Goal: Find specific page/section: Find specific page/section

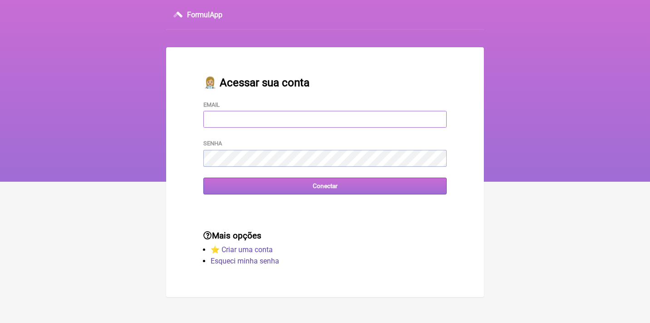
type input "[EMAIL_ADDRESS][DOMAIN_NAME]"
click at [325, 185] on input "Conectar" at bounding box center [324, 186] width 243 height 17
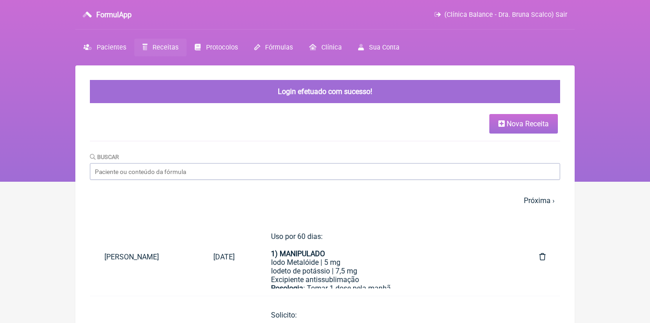
click at [162, 52] on link "Receitas" at bounding box center [160, 48] width 52 height 18
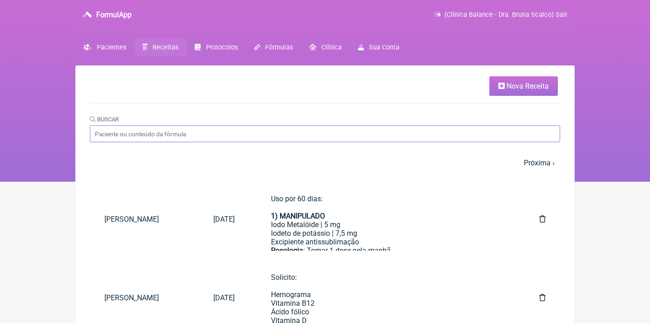
click at [111, 135] on input "Buscar" at bounding box center [325, 133] width 470 height 17
type input "[PERSON_NAME]"
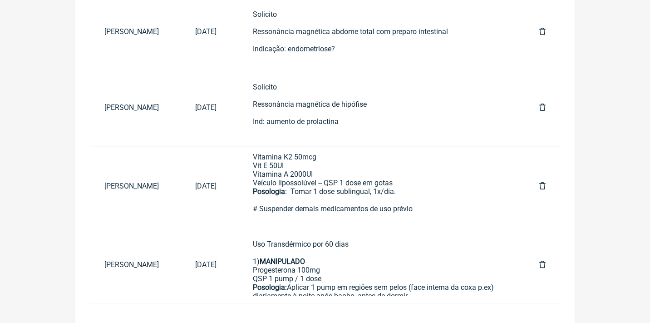
scroll to position [262, 0]
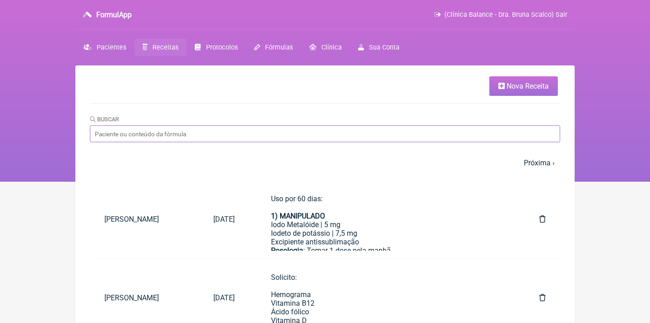
click at [121, 133] on input "Buscar" at bounding box center [325, 133] width 470 height 17
type input "carina rap"
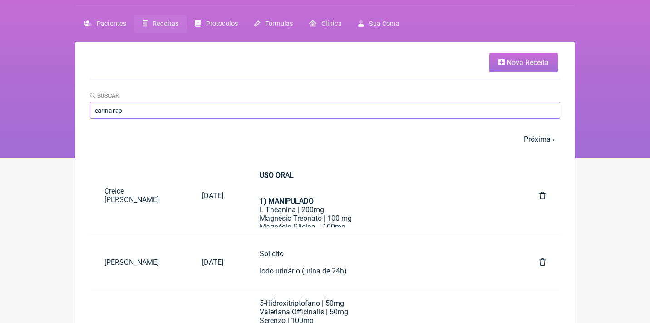
scroll to position [3, 0]
